Goal: Transaction & Acquisition: Obtain resource

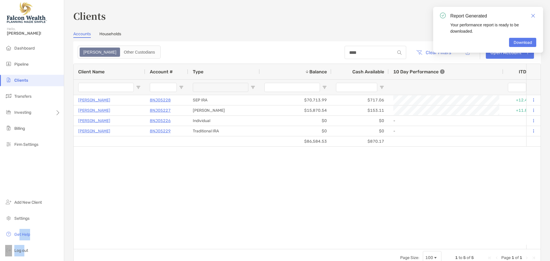
click at [258, 176] on div "[PERSON_NAME] 8NJ05228 SEP IRA $70,713.99 $717.06 +1.07% As of [DATE] +12.42% +…" at bounding box center [300, 170] width 453 height 150
click at [532, 15] on img "Close" at bounding box center [533, 16] width 4 height 4
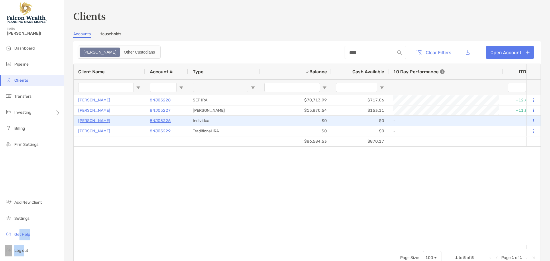
click at [163, 120] on p "8NJ05226" at bounding box center [160, 120] width 21 height 7
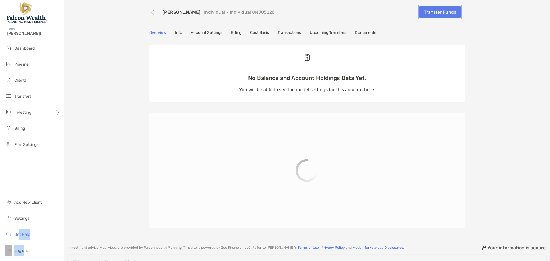
click at [441, 12] on link "Transfer Funds" at bounding box center [439, 12] width 41 height 13
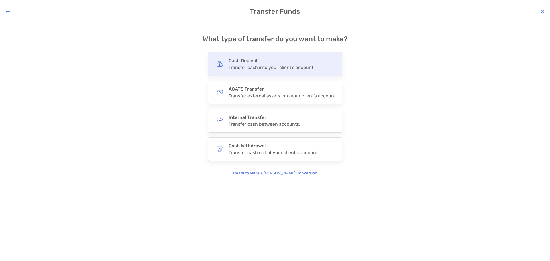
click at [246, 60] on h4 "Cash Deposit" at bounding box center [272, 60] width 86 height 5
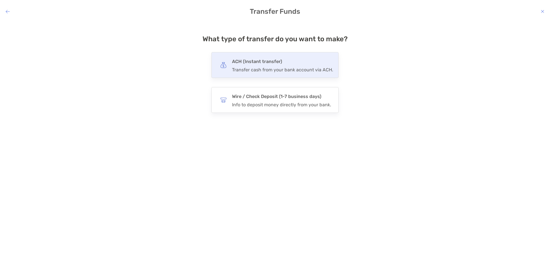
click at [257, 66] on div "ACH (Instant transfer) Transfer cash from your bank account via ACH." at bounding box center [282, 65] width 101 height 15
click at [0, 0] on input "***" at bounding box center [0, 0] width 0 height 0
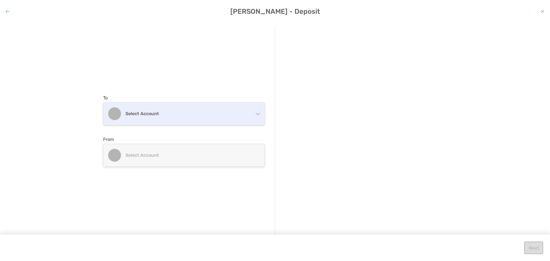
click at [195, 118] on div "Select account" at bounding box center [183, 114] width 161 height 22
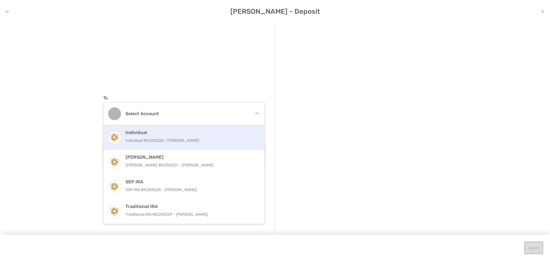
click at [153, 140] on p "Individual 8NJ05226 - [PERSON_NAME]" at bounding box center [189, 140] width 129 height 7
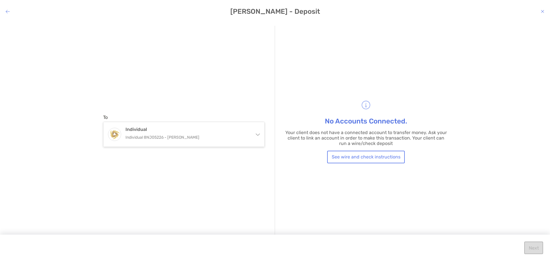
click at [542, 10] on icon "modal" at bounding box center [542, 11] width 3 height 5
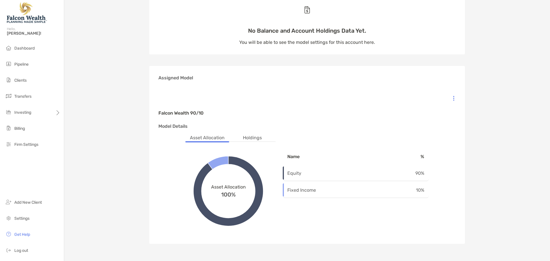
scroll to position [57, 0]
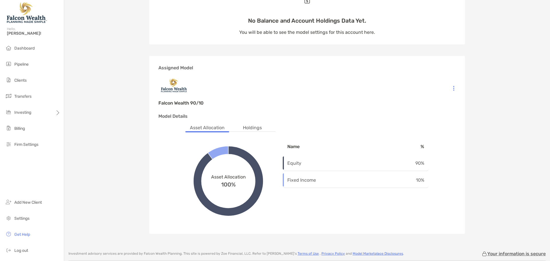
click at [248, 126] on li "Holdings" at bounding box center [252, 127] width 28 height 7
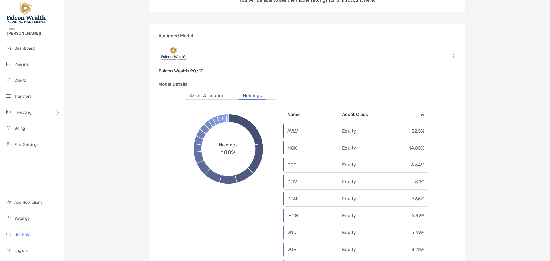
scroll to position [86, 0]
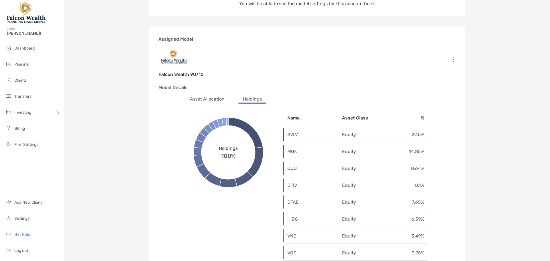
click at [197, 100] on li "Asset Allocation" at bounding box center [207, 99] width 44 height 7
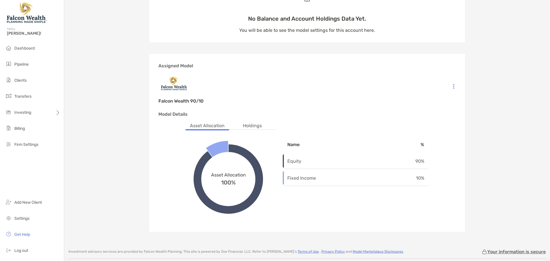
scroll to position [0, 0]
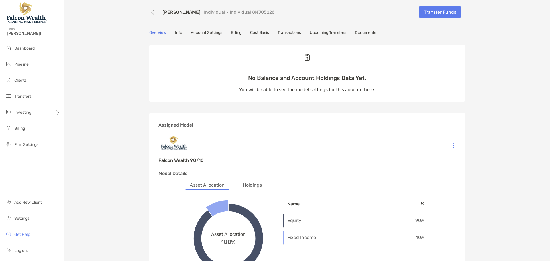
click at [493, 88] on div "[PERSON_NAME] Individual - Individual 8NJ05226 Transfer Funds Overview Info Acc…" at bounding box center [307, 151] width 486 height 303
click at [399, 34] on div "Overview Info Account Settings Billing Cost Basis Transactions Upcoming Transfe…" at bounding box center [307, 33] width 316 height 6
